Goal: Information Seeking & Learning: Learn about a topic

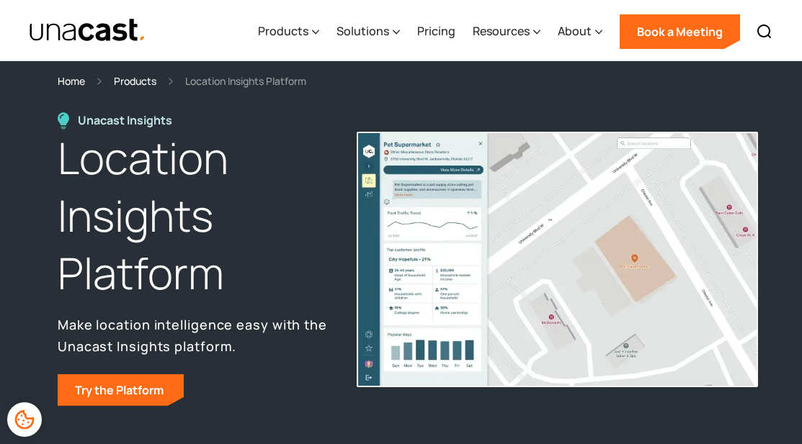
click at [144, 87] on div "Products" at bounding box center [135, 81] width 42 height 17
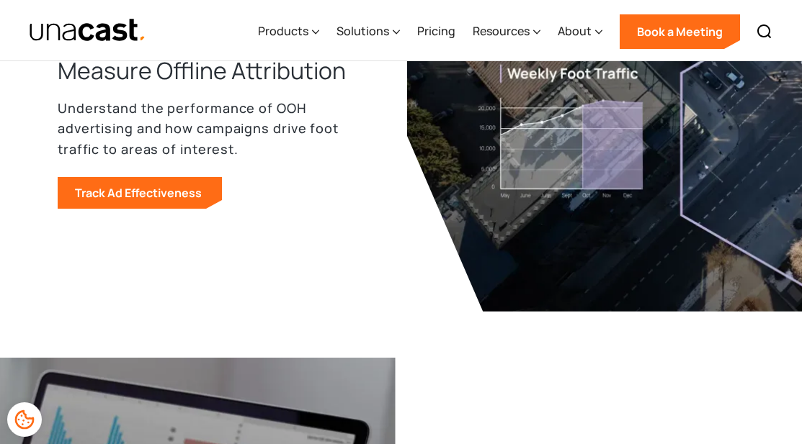
scroll to position [1968, 0]
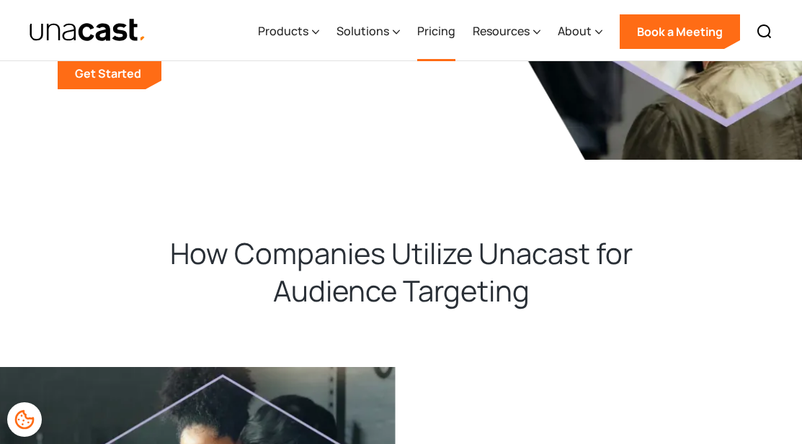
scroll to position [333, 0]
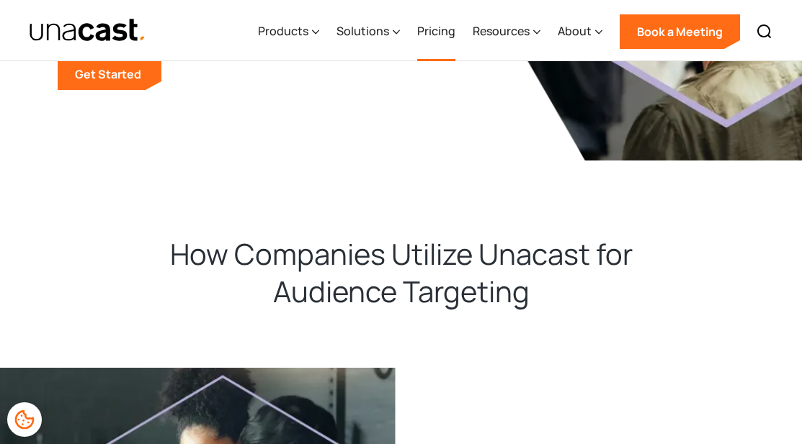
click at [441, 37] on link "Pricing" at bounding box center [436, 31] width 38 height 59
